Goal: Task Accomplishment & Management: Manage account settings

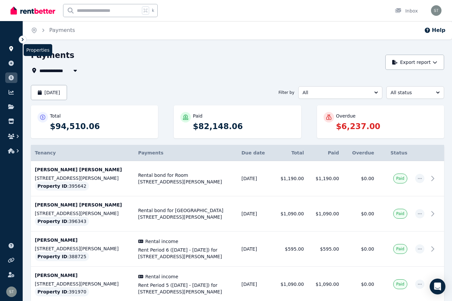
click at [8, 51] on link at bounding box center [11, 48] width 12 height 11
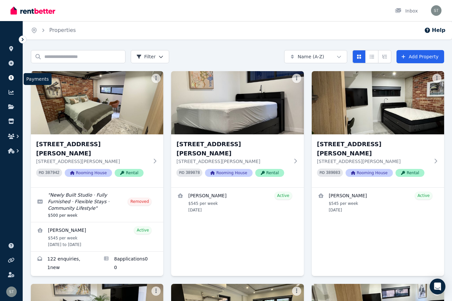
click at [10, 75] on icon at bounding box center [11, 77] width 5 height 5
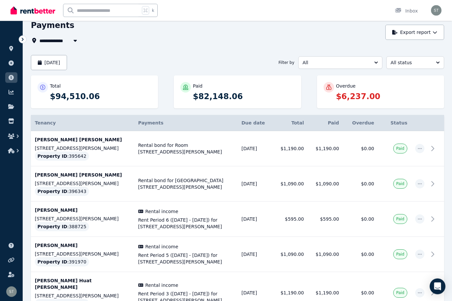
scroll to position [29, 0]
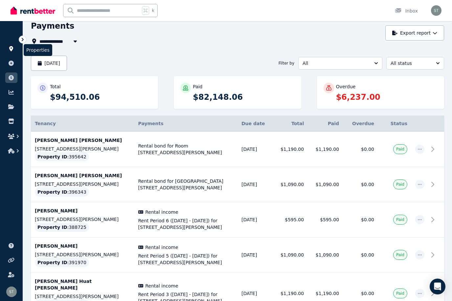
click at [8, 51] on icon at bounding box center [11, 48] width 7 height 5
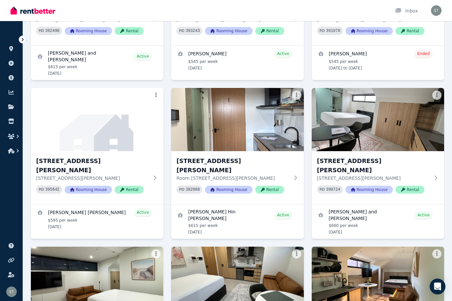
scroll to position [1629, 0]
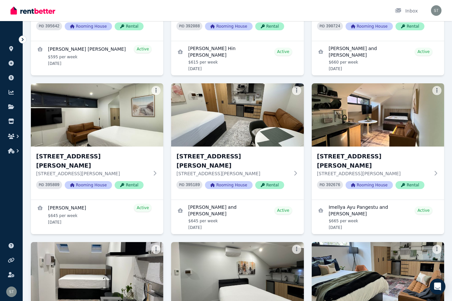
click at [99, 240] on img at bounding box center [97, 273] width 139 height 66
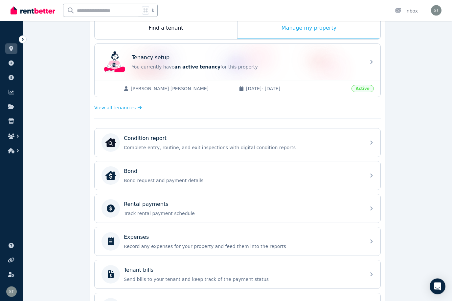
scroll to position [124, 0]
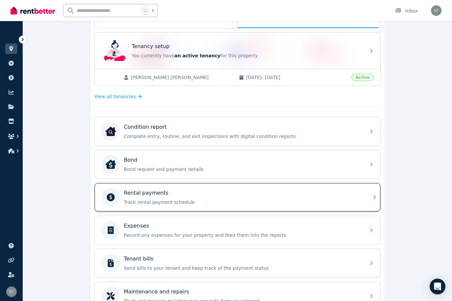
click at [344, 202] on p "Track rental payment schedule" at bounding box center [243, 202] width 238 height 7
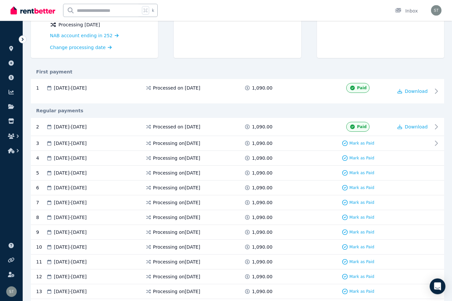
scroll to position [94, 0]
click at [361, 141] on span "Mark as Paid" at bounding box center [362, 142] width 25 height 5
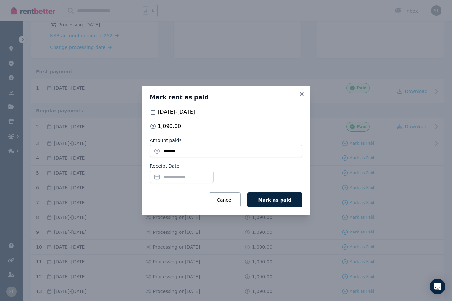
click at [176, 183] on input "Receipt Date" at bounding box center [182, 176] width 64 height 12
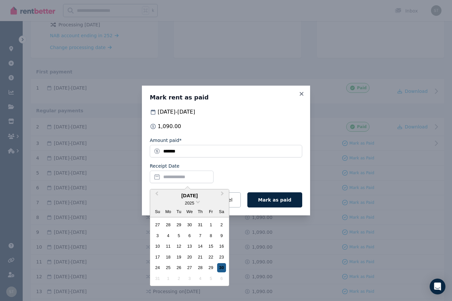
click at [223, 272] on div "30" at bounding box center [221, 267] width 9 height 9
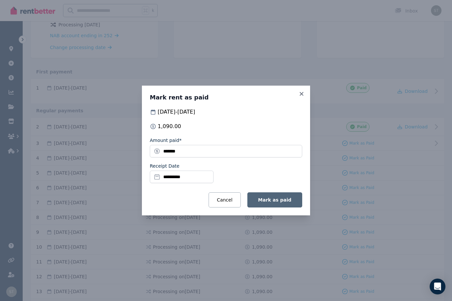
click at [280, 202] on span "Mark as paid" at bounding box center [274, 199] width 33 height 5
